Goal: Task Accomplishment & Management: Manage account settings

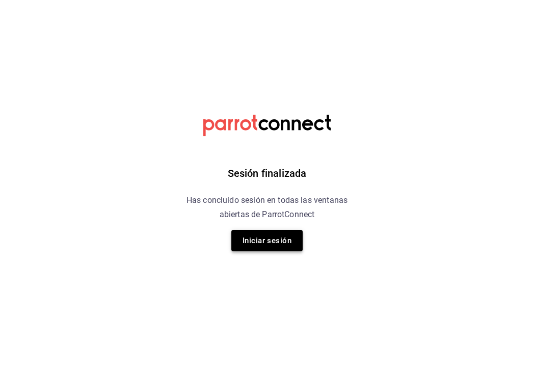
click at [267, 241] on button "Iniciar sesión" at bounding box center [266, 240] width 71 height 21
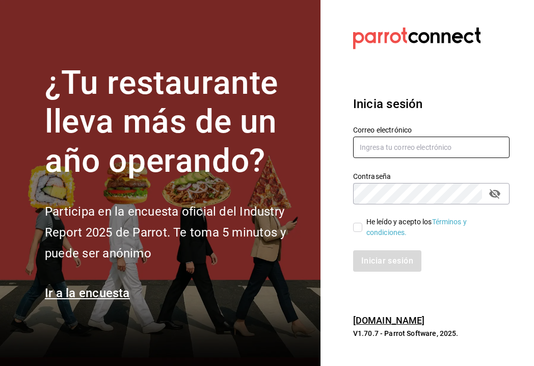
type input "[EMAIL_ADDRESS][DOMAIN_NAME]"
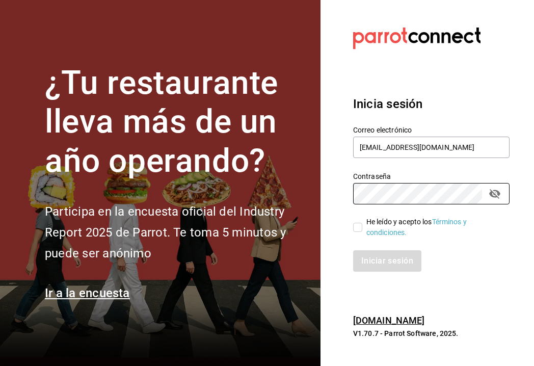
click at [360, 229] on input "He leído y acepto los Términos y condiciones." at bounding box center [357, 227] width 9 height 9
checkbox input "true"
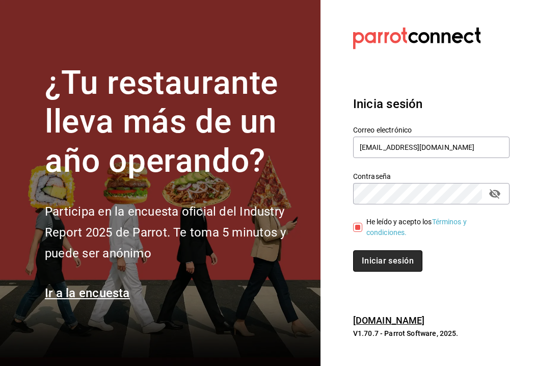
click at [371, 258] on button "Iniciar sesión" at bounding box center [387, 260] width 69 height 21
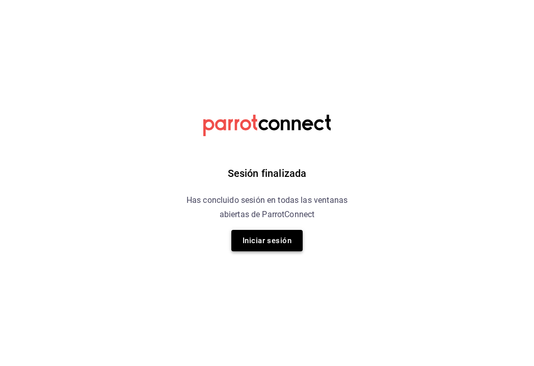
click at [263, 242] on button "Iniciar sesión" at bounding box center [266, 240] width 71 height 21
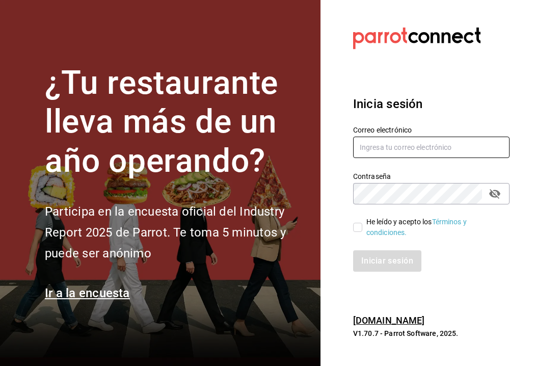
type input "[EMAIL_ADDRESS][DOMAIN_NAME]"
click at [359, 225] on input "He leído y acepto los Términos y condiciones." at bounding box center [357, 227] width 9 height 9
checkbox input "true"
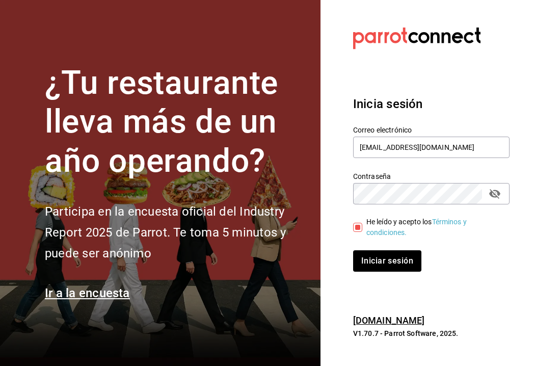
click at [382, 275] on div "Inicia sesión Correo electrónico [EMAIL_ADDRESS][DOMAIN_NAME] Contraseña Contra…" at bounding box center [431, 182] width 156 height 201
click at [392, 267] on button "Iniciar sesión" at bounding box center [387, 260] width 69 height 21
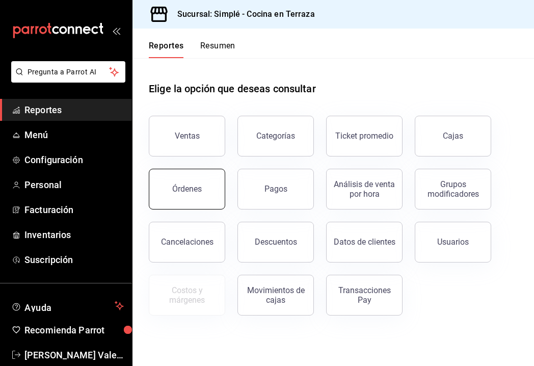
click at [182, 189] on div "Órdenes" at bounding box center [187, 189] width 30 height 10
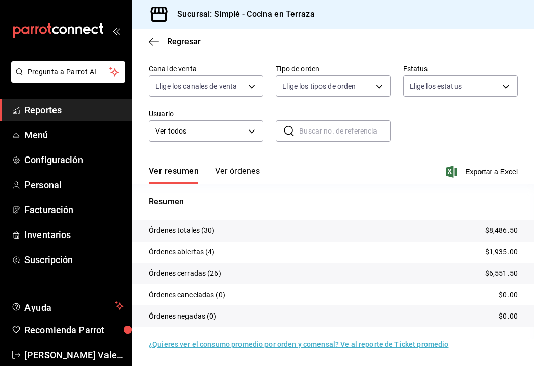
scroll to position [79, 0]
click at [90, 142] on link "Menú" at bounding box center [66, 135] width 132 height 22
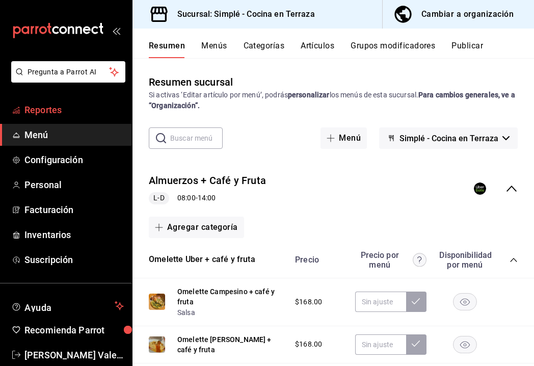
click at [51, 112] on span "Reportes" at bounding box center [73, 110] width 99 height 14
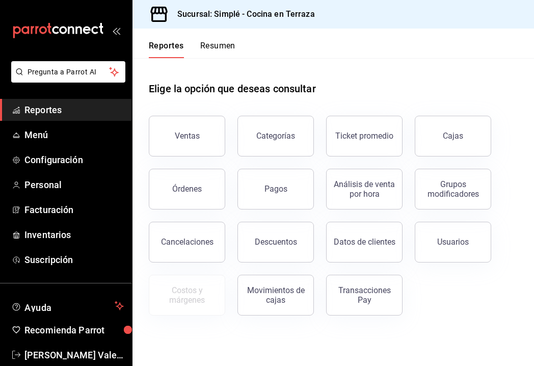
click at [51, 115] on span "Reportes" at bounding box center [73, 110] width 99 height 14
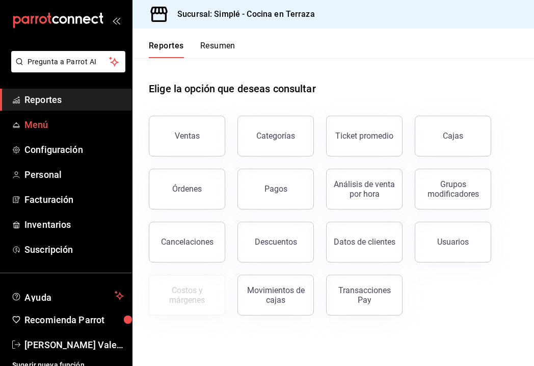
scroll to position [10, 0]
